Goal: Find specific page/section: Find specific page/section

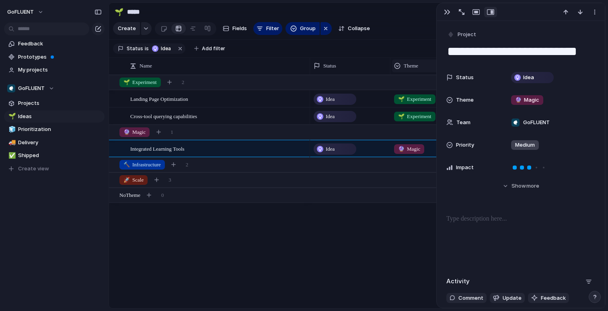
click at [409, 66] on span "Theme" at bounding box center [411, 66] width 14 height 8
click at [400, 122] on div at bounding box center [400, 123] width 7 height 6
click at [138, 82] on span "🌱 Experiment" at bounding box center [139, 82] width 33 height 8
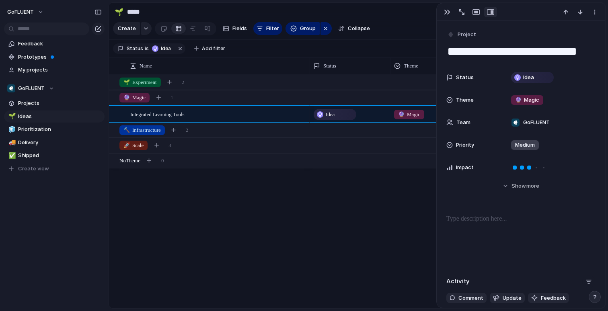
click at [586, 280] on div "button" at bounding box center [589, 282] width 6 height 6
click at [518, 266] on div "Comments Updates Changes Feedback" at bounding box center [304, 155] width 608 height 311
click at [502, 187] on button "Hide Show more" at bounding box center [520, 186] width 149 height 14
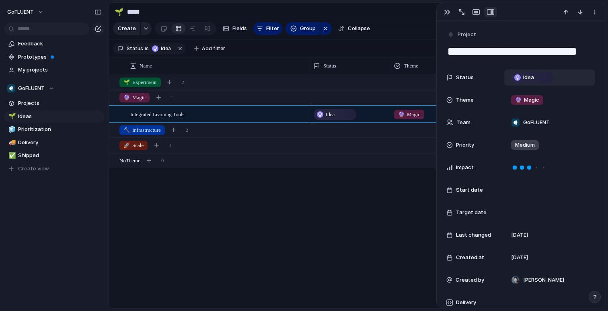
click at [539, 80] on div "Idea" at bounding box center [532, 78] width 41 height 10
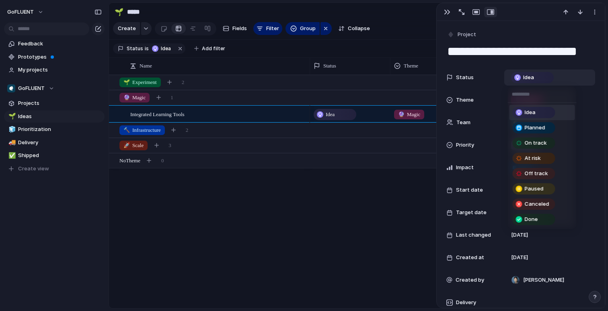
click at [543, 94] on input "text" at bounding box center [542, 94] width 69 height 16
drag, startPoint x: 543, startPoint y: 33, endPoint x: 544, endPoint y: 28, distance: 5.0
click at [543, 32] on div "Idea Planned On track At risk Off track Paused Canceled Done" at bounding box center [304, 155] width 608 height 311
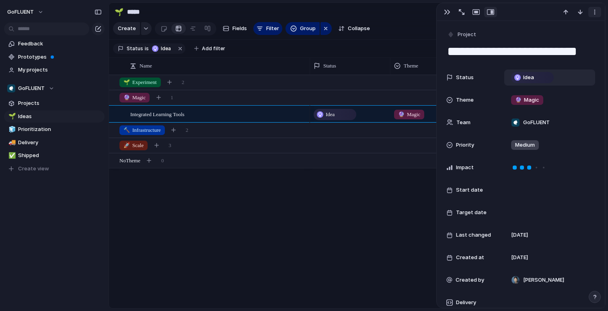
click at [591, 17] on button "button" at bounding box center [594, 12] width 13 height 10
click at [516, 33] on div "Mark as duplicate Delete" at bounding box center [304, 155] width 608 height 311
click at [289, 31] on button "Group" at bounding box center [303, 28] width 34 height 13
click at [322, 30] on div "Status Owner Customer Priority Impact Effort Design ready Theme Created by" at bounding box center [304, 155] width 608 height 311
click at [324, 31] on div "button" at bounding box center [326, 29] width 6 height 10
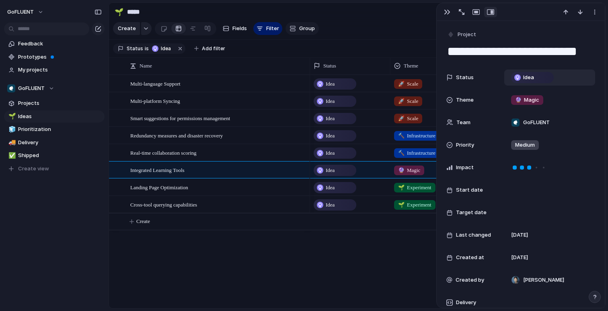
click at [306, 31] on span "Group" at bounding box center [307, 29] width 16 height 8
click at [335, 29] on div "Status Owner Customer Priority Impact Effort Design ready Theme Created by" at bounding box center [304, 155] width 608 height 311
click at [442, 13] on button "button" at bounding box center [447, 12] width 13 height 10
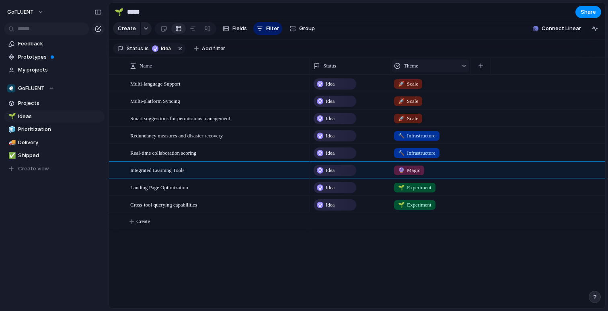
click at [467, 66] on div "Theme" at bounding box center [430, 66] width 77 height 13
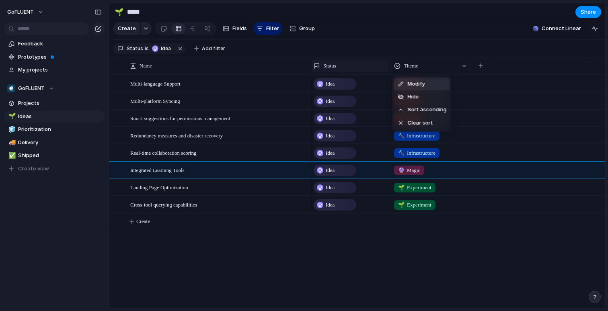
drag, startPoint x: 359, startPoint y: 65, endPoint x: 371, endPoint y: 68, distance: 12.4
click at [360, 65] on div "Modify Hide Sort ascending Clear sort" at bounding box center [304, 155] width 608 height 311
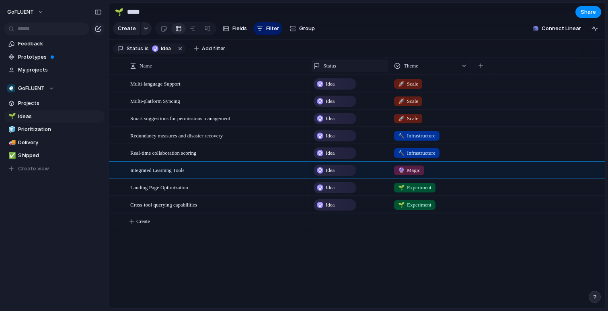
click at [381, 67] on div "Status" at bounding box center [350, 66] width 73 height 8
click at [455, 39] on div "Modify Hide Sort ascending Sort descending" at bounding box center [304, 155] width 608 height 311
